Goal: Communication & Community: Answer question/provide support

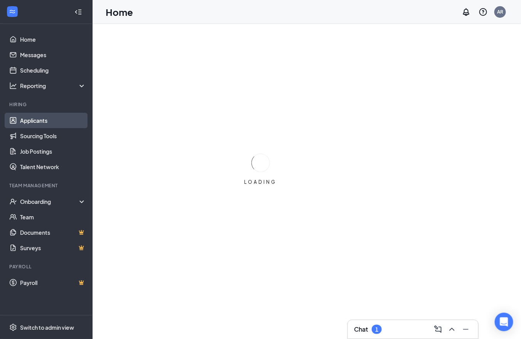
click at [33, 123] on link "Applicants" at bounding box center [53, 120] width 66 height 15
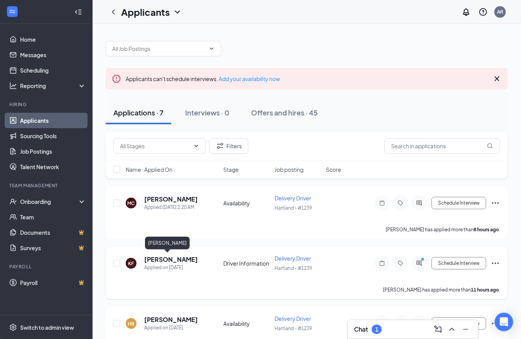
click at [172, 256] on h5 "[PERSON_NAME]" at bounding box center [171, 259] width 54 height 8
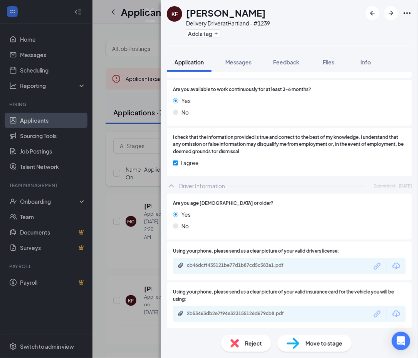
scroll to position [1000, 0]
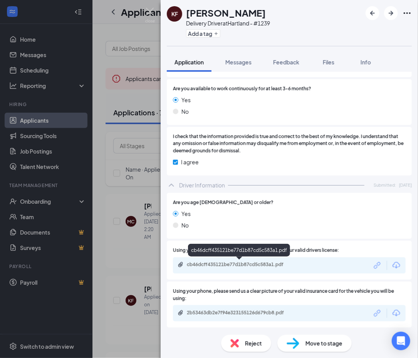
click at [209, 263] on div "cb46dcff435121be77d1b87cd5c583a1.pdf" at bounding box center [241, 264] width 108 height 6
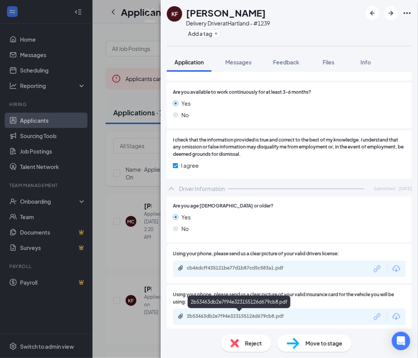
click at [237, 315] on div "2b53463db2e7f94e323155126d679cb8.pdf" at bounding box center [241, 316] width 108 height 6
click at [237, 59] on span "Messages" at bounding box center [239, 62] width 26 height 7
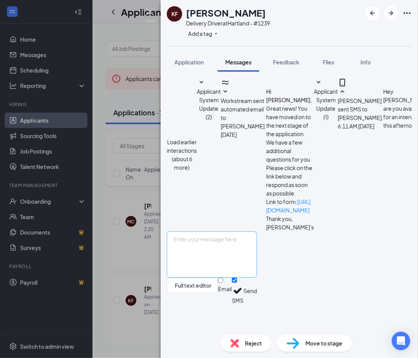
scroll to position [215, 0]
click at [257, 269] on textarea at bounding box center [212, 254] width 90 height 46
type textarea "Of course! If you can just bring your SS card, we'll be all set!"
click at [257, 304] on button "Send" at bounding box center [250, 291] width 13 height 27
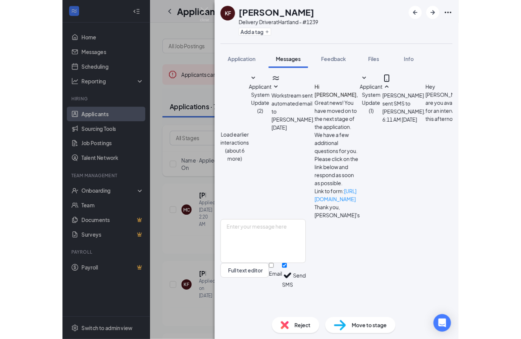
scroll to position [273, 0]
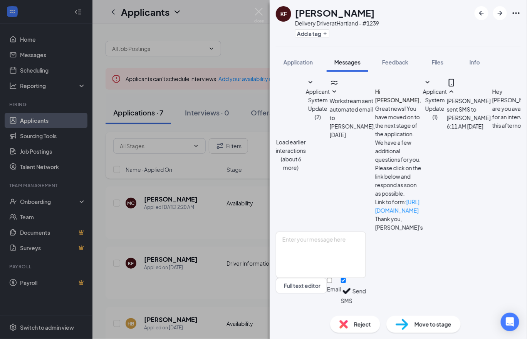
click at [254, 240] on div "KF [PERSON_NAME] Delivery Driver at [GEOGRAPHIC_DATA] - #1239 Add a tag Applica…" at bounding box center [263, 169] width 527 height 339
